Goal: Use online tool/utility: Use online tool/utility

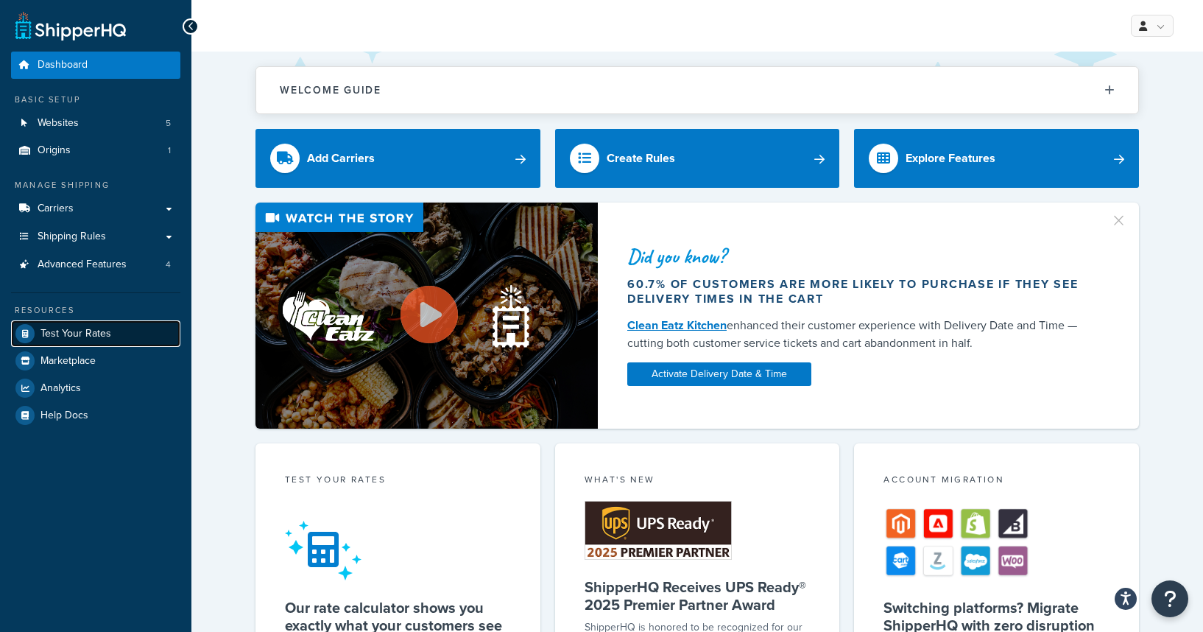
click at [49, 336] on span "Test Your Rates" at bounding box center [75, 334] width 71 height 13
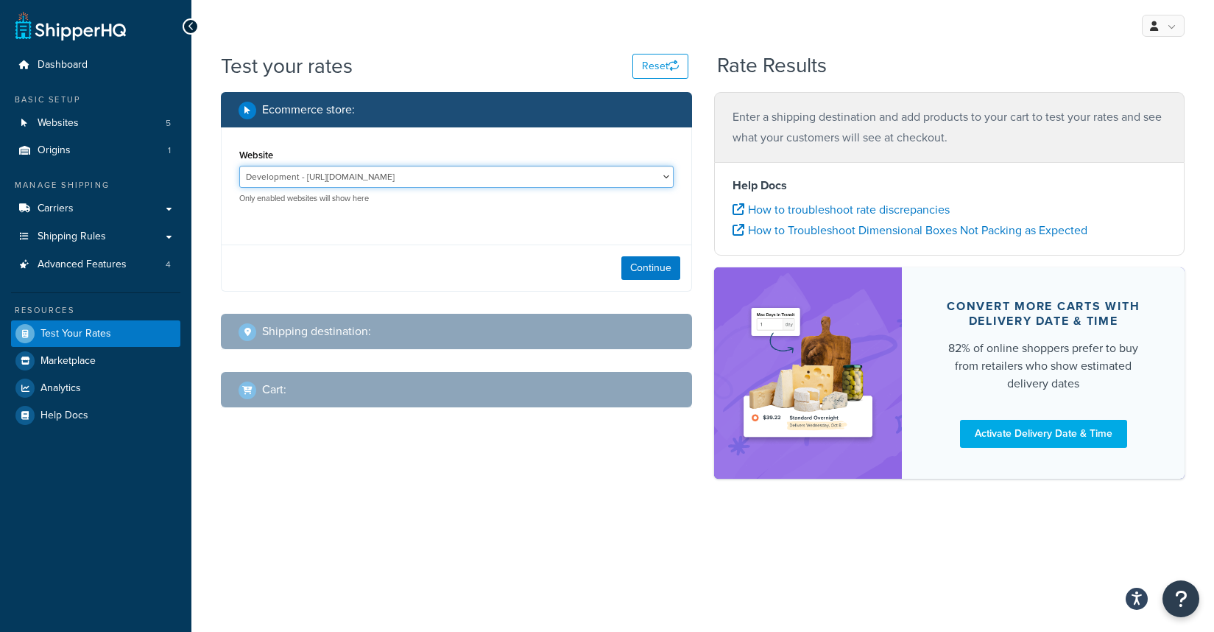
click at [414, 181] on select "Development - [URL][DOMAIN_NAME] [DOMAIN_NAME] - [DOMAIN_NAME] Production - [DO…" at bounding box center [456, 177] width 434 height 22
select select "222c5b906e83cbc619a3473bfb11a09c"
click at [239, 166] on select "Development - [URL][DOMAIN_NAME] [DOMAIN_NAME] - [DOMAIN_NAME] Production - [DO…" at bounding box center [456, 177] width 434 height 22
click at [652, 272] on button "Continue" at bounding box center [650, 268] width 59 height 24
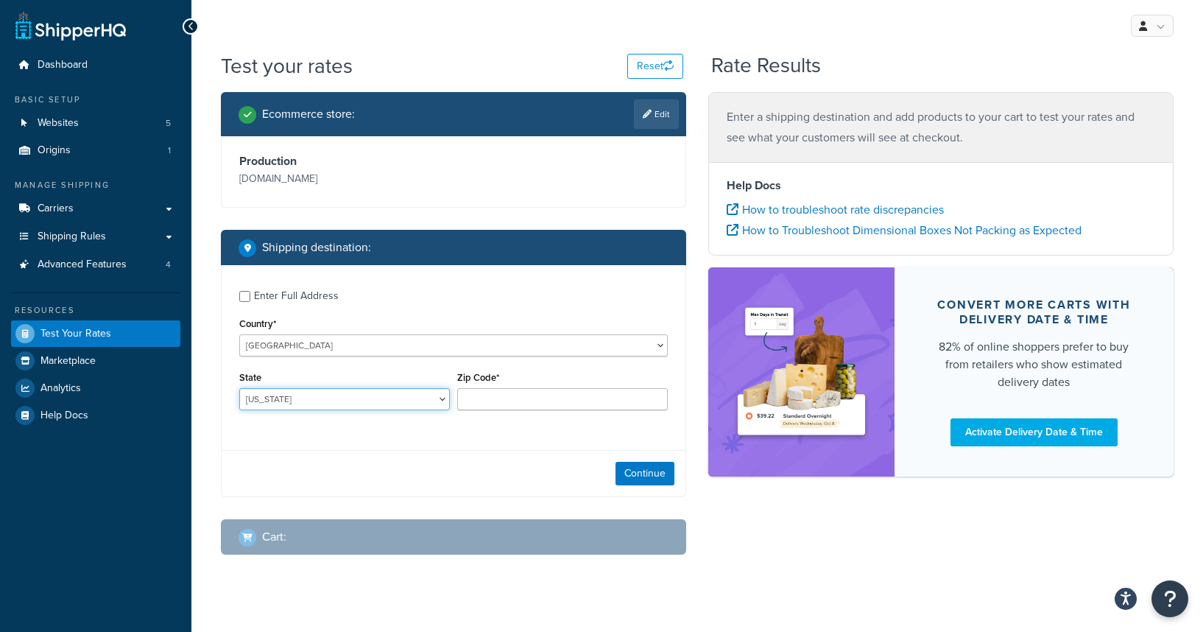
click at [323, 397] on select "[US_STATE] [US_STATE] [US_STATE] [US_STATE] [US_STATE] Armed Forces Americas Ar…" at bounding box center [344, 399] width 211 height 22
click at [239, 388] on select "[US_STATE] [US_STATE] [US_STATE] [US_STATE] [US_STATE] Armed Forces Americas Ar…" at bounding box center [344, 399] width 211 height 22
click at [290, 393] on select "[US_STATE] [US_STATE] [US_STATE] [US_STATE] [US_STATE] Armed Forces Americas Ar…" at bounding box center [344, 399] width 211 height 22
select select "SC"
click at [239, 388] on select "[US_STATE] [US_STATE] [US_STATE] [US_STATE] [US_STATE] Armed Forces Americas Ar…" at bounding box center [344, 399] width 211 height 22
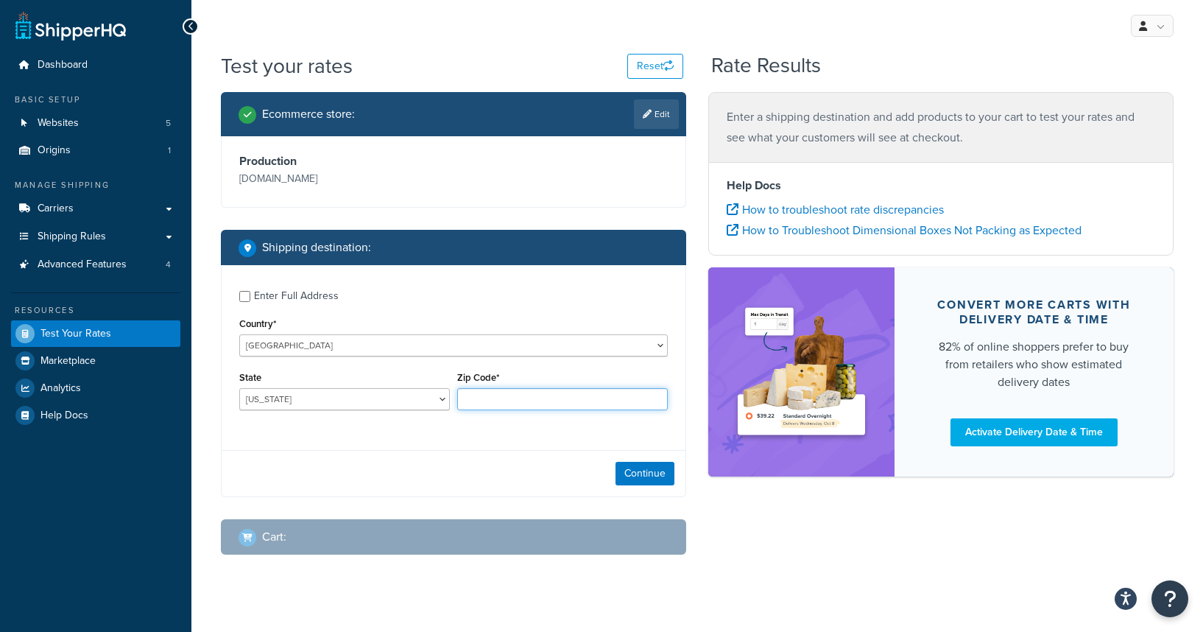
click at [488, 396] on input "Zip Code*" at bounding box center [562, 399] width 211 height 22
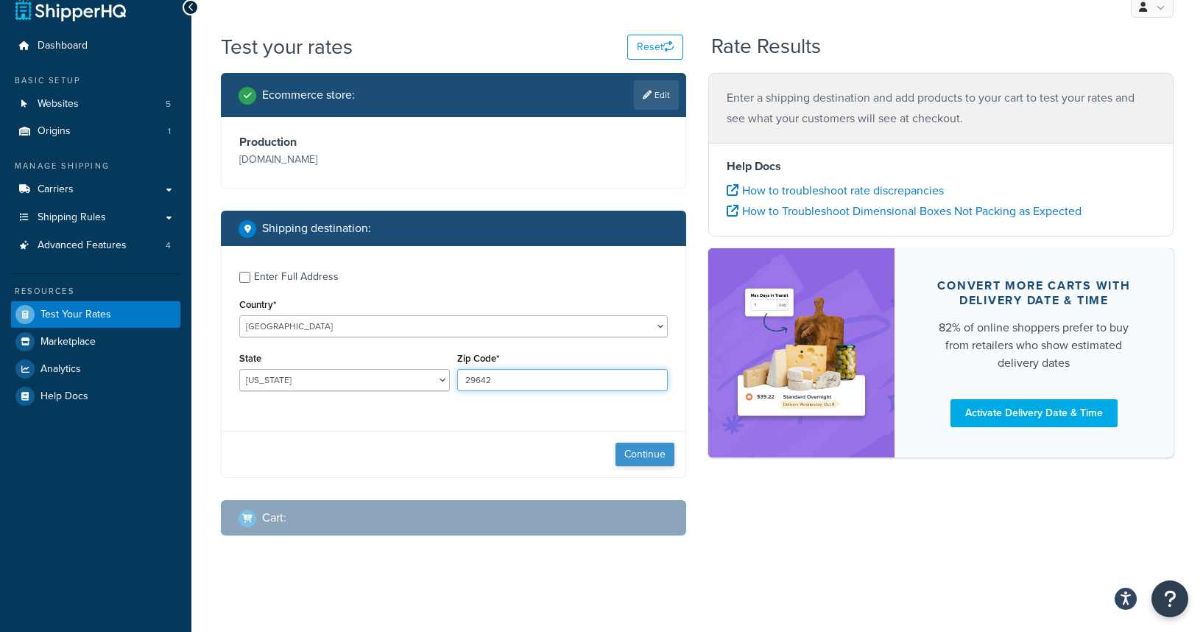
type input "29642"
click at [659, 460] on button "Continue" at bounding box center [644, 454] width 59 height 24
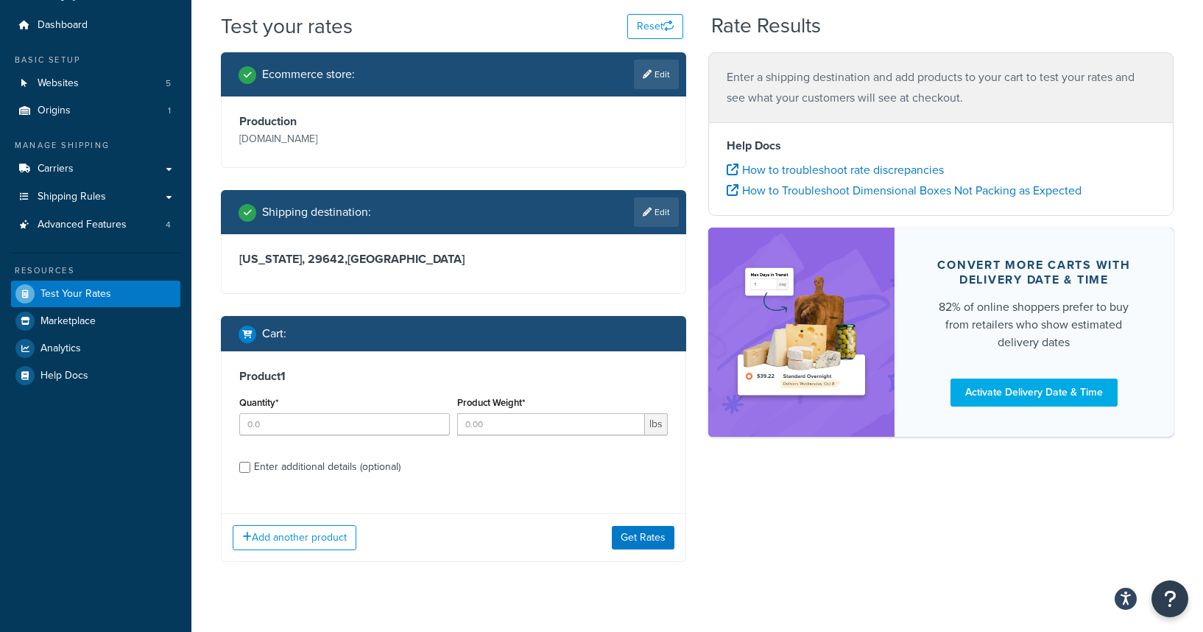
scroll to position [51, 0]
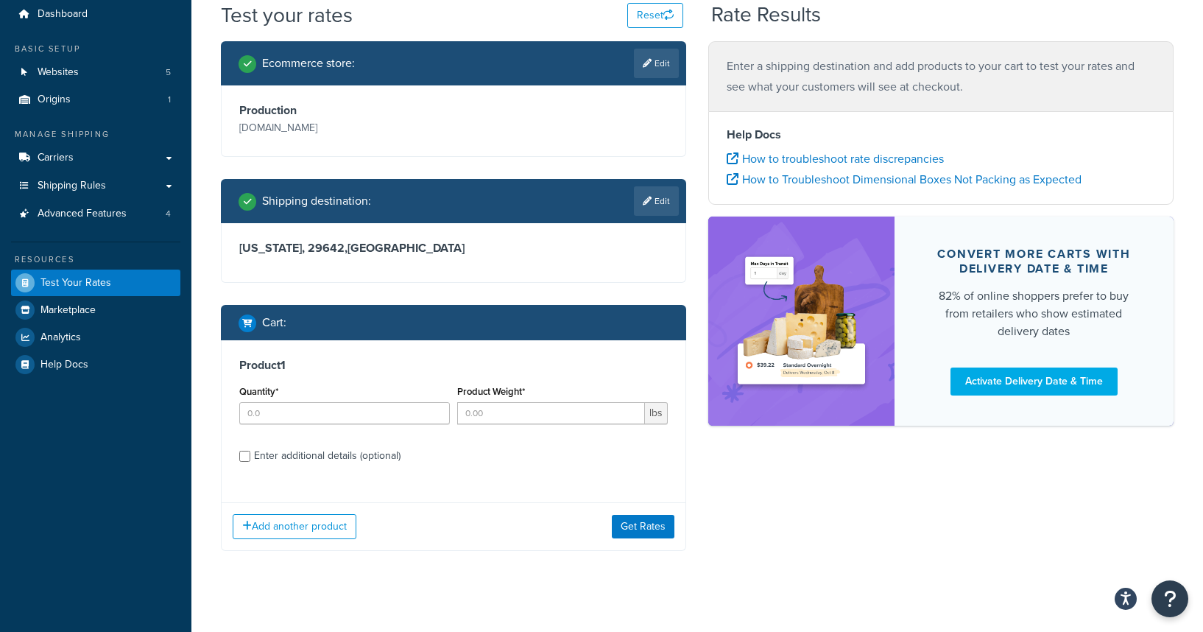
click at [379, 399] on div "Quantity*" at bounding box center [344, 402] width 211 height 43
click at [376, 410] on input "Quantity*" at bounding box center [344, 413] width 211 height 22
type input "3"
type input "2"
click at [484, 412] on input "Product Weight*" at bounding box center [551, 413] width 188 height 22
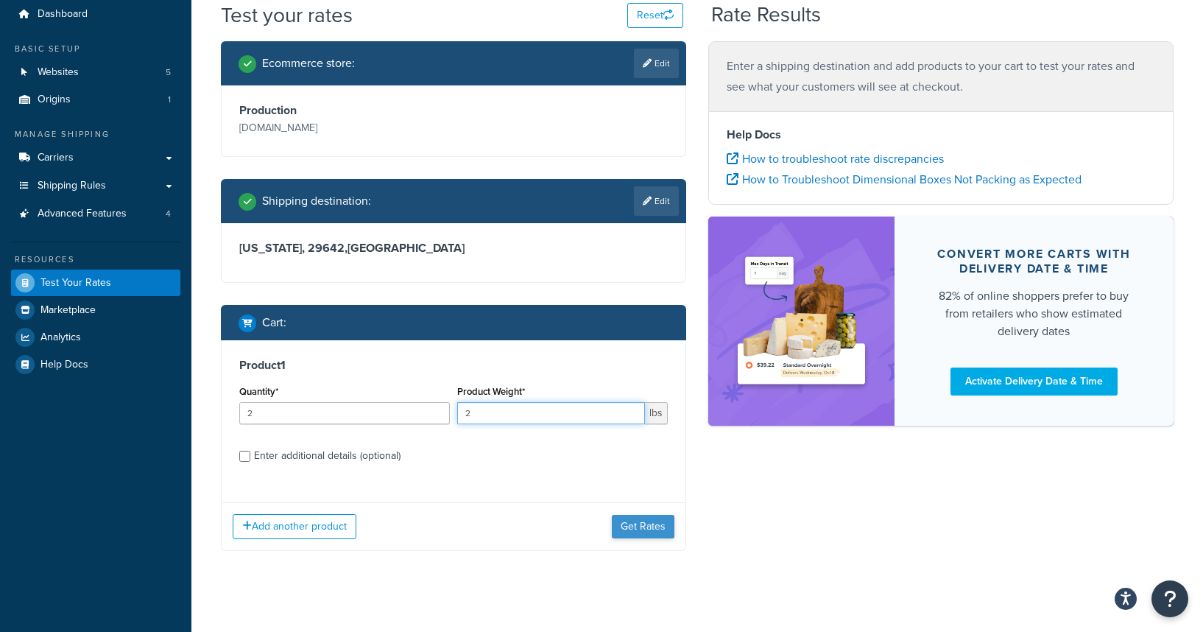
type input "2"
click at [639, 531] on button "Get Rates" at bounding box center [643, 527] width 63 height 24
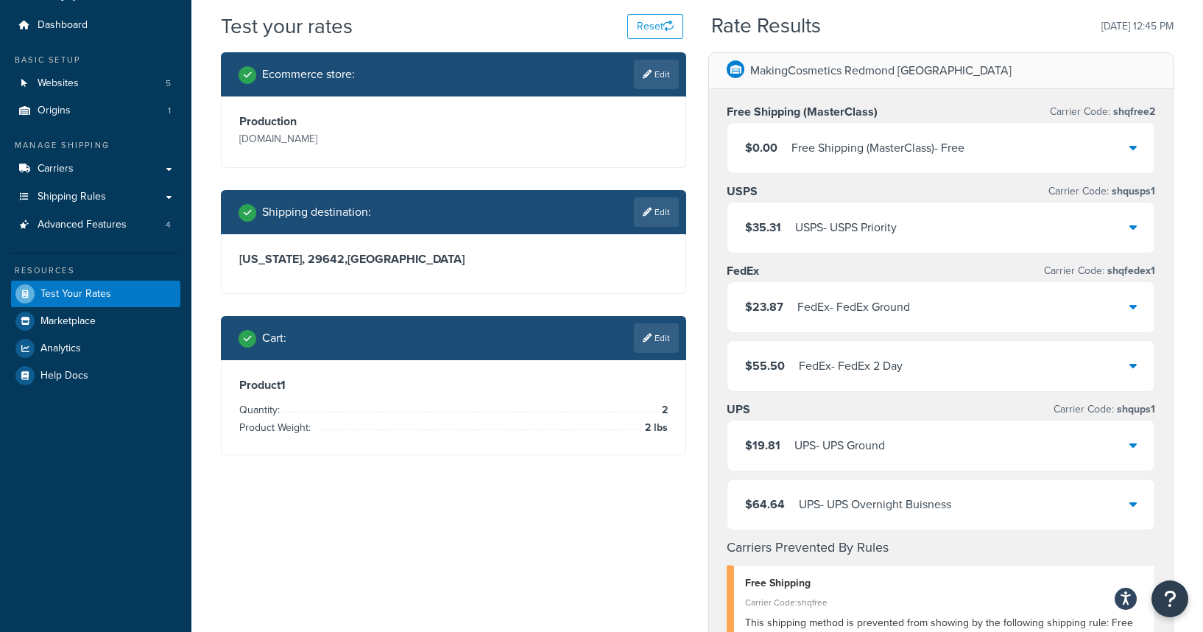
scroll to position [0, 0]
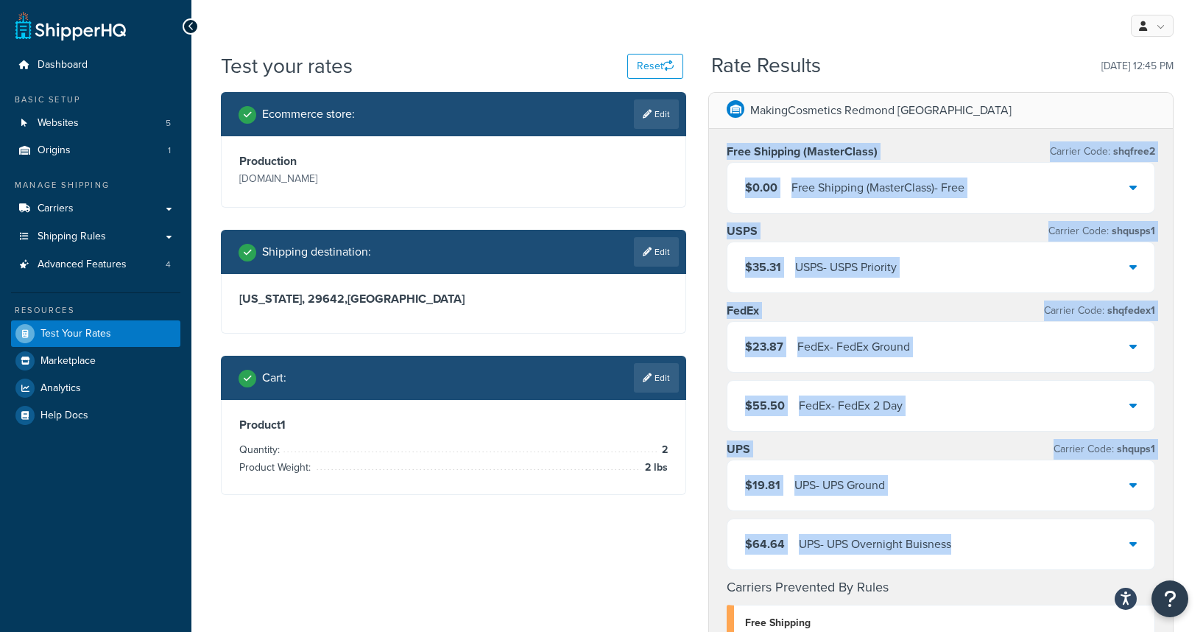
drag, startPoint x: 720, startPoint y: 157, endPoint x: 987, endPoint y: 549, distance: 474.7
click at [987, 549] on div "Free Shipping (MasterClass) Carrier Code: shqfree2 $0.00 Free Shipping (MasterC…" at bounding box center [941, 488] width 464 height 718
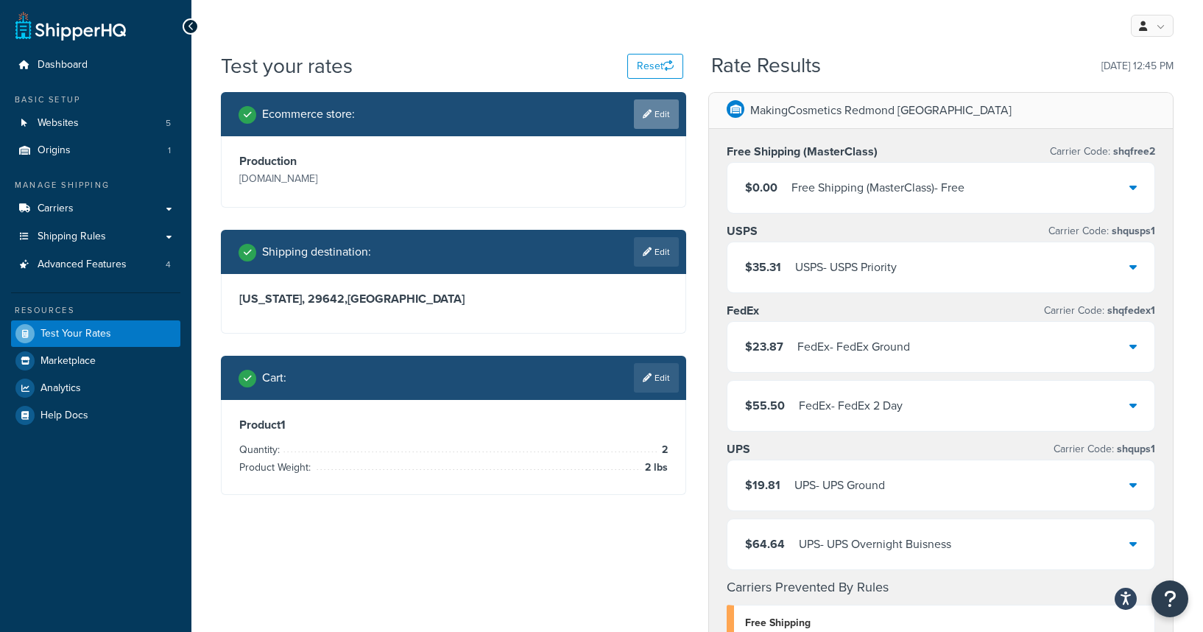
drag, startPoint x: 657, startPoint y: 131, endPoint x: 659, endPoint y: 116, distance: 14.8
click at [658, 131] on div "Ecommerce store : Edit" at bounding box center [453, 114] width 465 height 44
click at [659, 113] on link "Edit" at bounding box center [656, 113] width 45 height 29
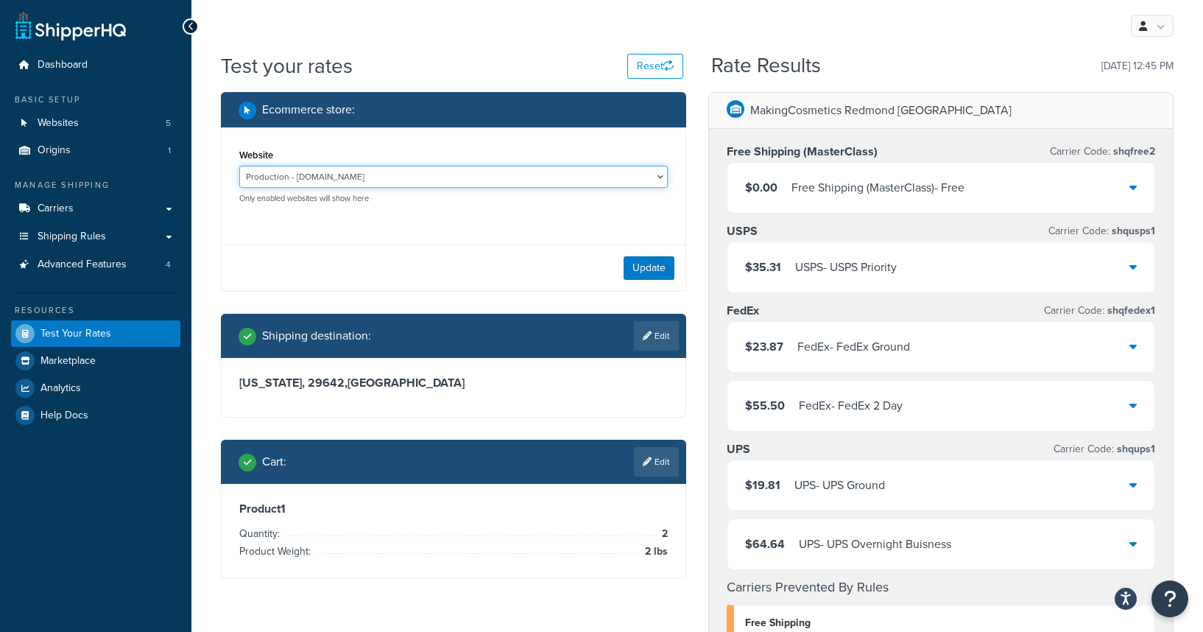
click at [434, 185] on select "Development - [URL][DOMAIN_NAME] [DOMAIN_NAME] - [DOMAIN_NAME] Production - [DO…" at bounding box center [453, 177] width 428 height 22
select select "153cf73bff43e4dd63175eaf5b47cffa"
click at [239, 166] on select "Development - [URL][DOMAIN_NAME] [DOMAIN_NAME] - [DOMAIN_NAME] Production - [DO…" at bounding box center [453, 177] width 428 height 22
click at [638, 272] on button "Update" at bounding box center [648, 268] width 51 height 24
